Goal: Find specific page/section: Find specific page/section

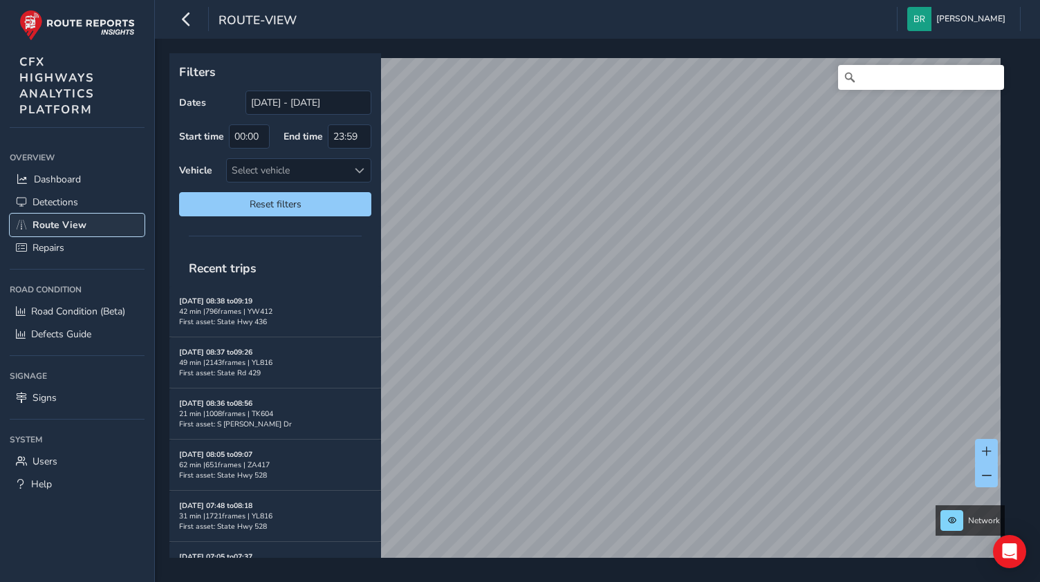
click at [67, 218] on span "Route View" at bounding box center [59, 224] width 54 height 13
click at [102, 221] on link "Route View" at bounding box center [77, 225] width 135 height 23
click at [109, 191] on link "Detections" at bounding box center [77, 202] width 135 height 23
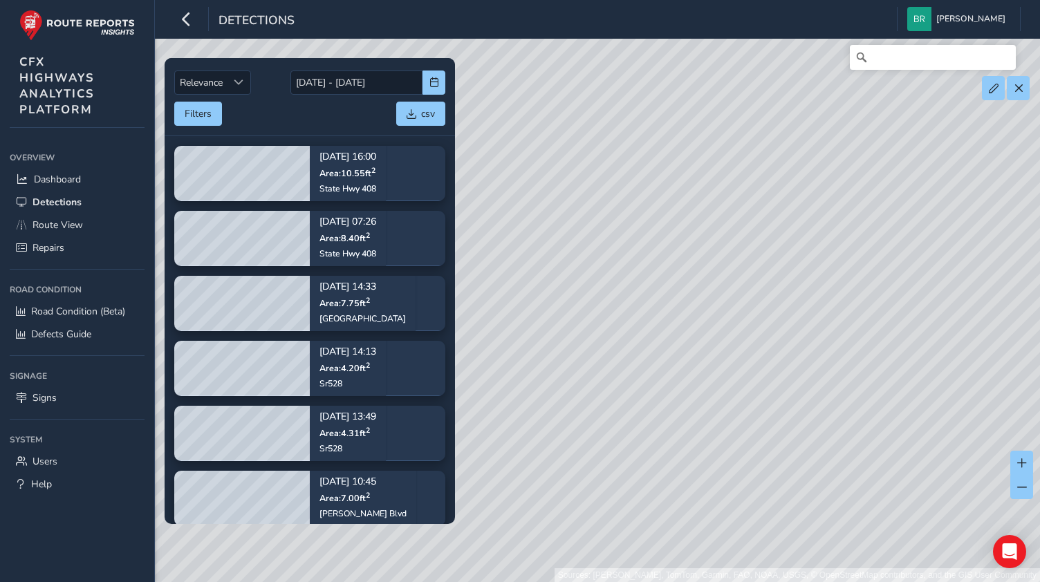
click at [733, 388] on div "Sources: [PERSON_NAME], TomTom, Garmin, FAO, NOAA, USGS, © OpenStreetMap contri…" at bounding box center [520, 291] width 1040 height 582
click at [651, 319] on div "Sources: [PERSON_NAME], TomTom, Garmin, FAO, NOAA, USGS, © OpenStreetMap contri…" at bounding box center [520, 291] width 1040 height 582
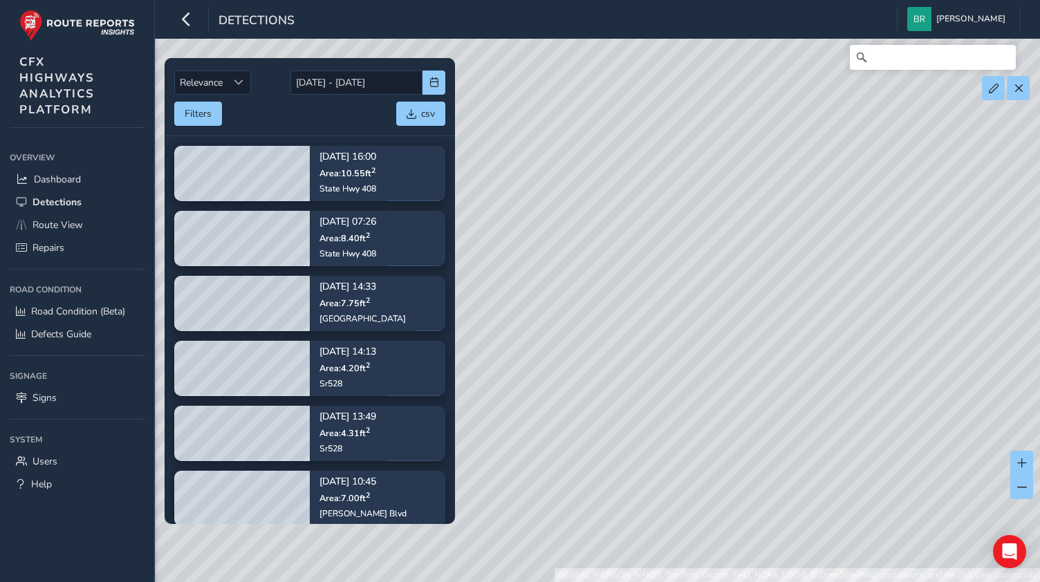
click at [651, 319] on div "Sources: [PERSON_NAME], TomTom, Garmin, FAO, NOAA, USGS, © OpenStreetMap contri…" at bounding box center [520, 291] width 1040 height 582
drag, startPoint x: 640, startPoint y: 321, endPoint x: 765, endPoint y: 136, distance: 223.2
click at [747, 178] on div "Sources: [PERSON_NAME], TomTom, Garmin, FAO, NOAA, USGS, © OpenStreetMap contri…" at bounding box center [520, 291] width 1040 height 582
drag, startPoint x: 679, startPoint y: 298, endPoint x: 675, endPoint y: 308, distance: 11.2
click at [675, 308] on div "Sources: [PERSON_NAME], TomTom, Garmin, FAO, NOAA, USGS, © OpenStreetMap contri…" at bounding box center [520, 291] width 1040 height 582
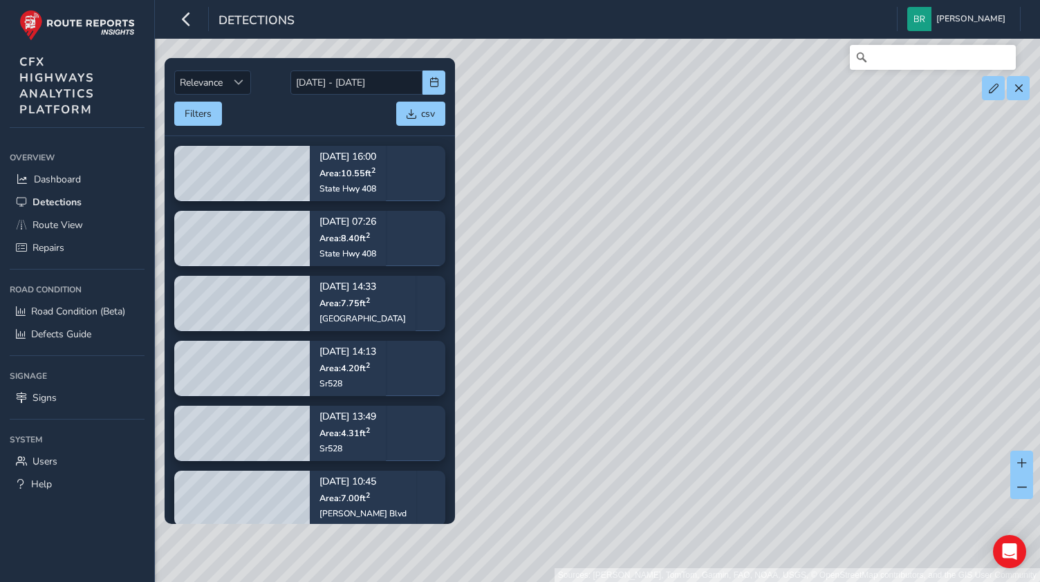
click at [686, 295] on div "Sources: [PERSON_NAME], TomTom, Garmin, FAO, NOAA, USGS, © OpenStreetMap contri…" at bounding box center [520, 291] width 1040 height 582
drag, startPoint x: 670, startPoint y: 338, endPoint x: 777, endPoint y: 420, distance: 134.7
click at [777, 420] on div "Sources: [PERSON_NAME], TomTom, Garmin, FAO, NOAA, USGS, © OpenStreetMap contri…" at bounding box center [520, 291] width 1040 height 582
click at [996, 88] on span at bounding box center [994, 89] width 10 height 10
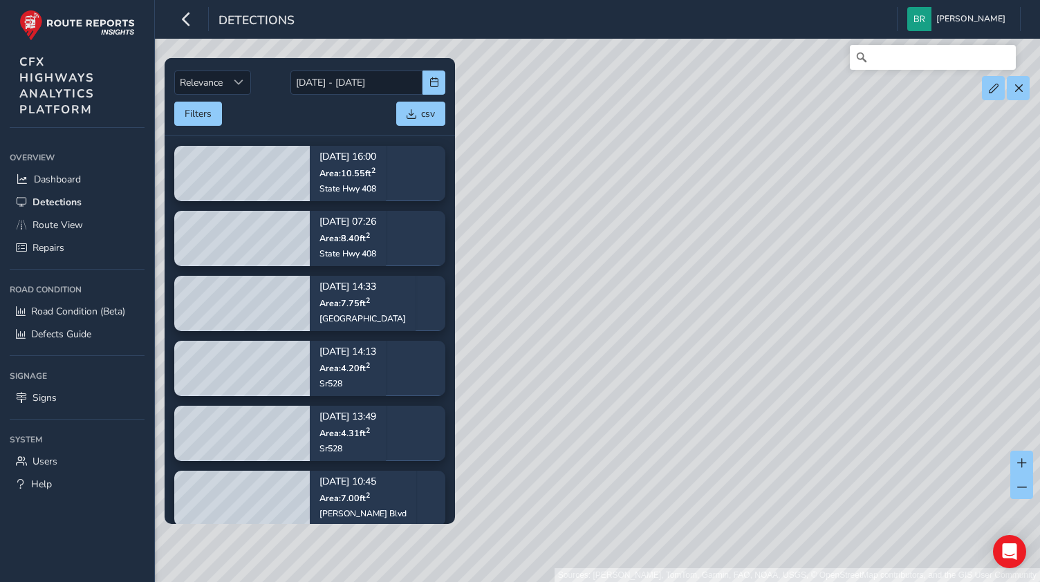
click at [769, 344] on div "Sources: [PERSON_NAME], TomTom, Garmin, FAO, NOAA, USGS, © OpenStreetMap contri…" at bounding box center [520, 291] width 1040 height 582
click at [130, 176] on link "Dashboard" at bounding box center [77, 179] width 135 height 23
